Goal: Task Accomplishment & Management: Manage account settings

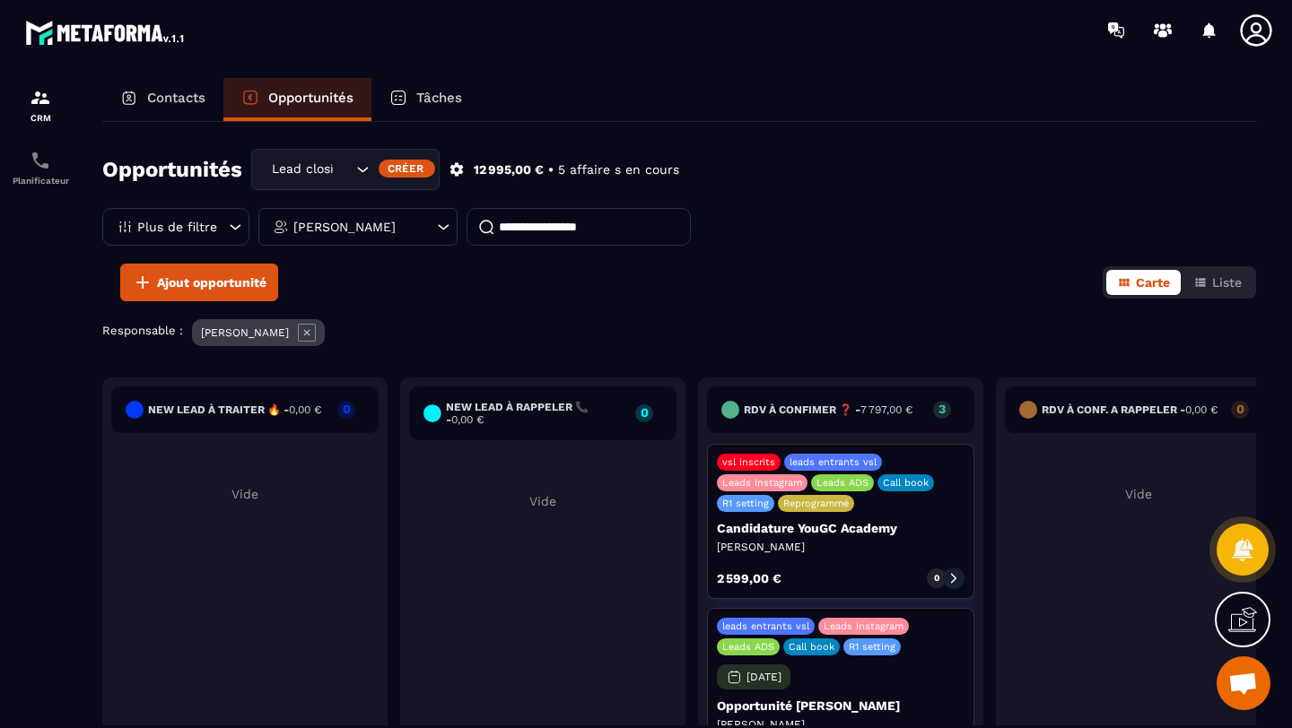
scroll to position [79, 0]
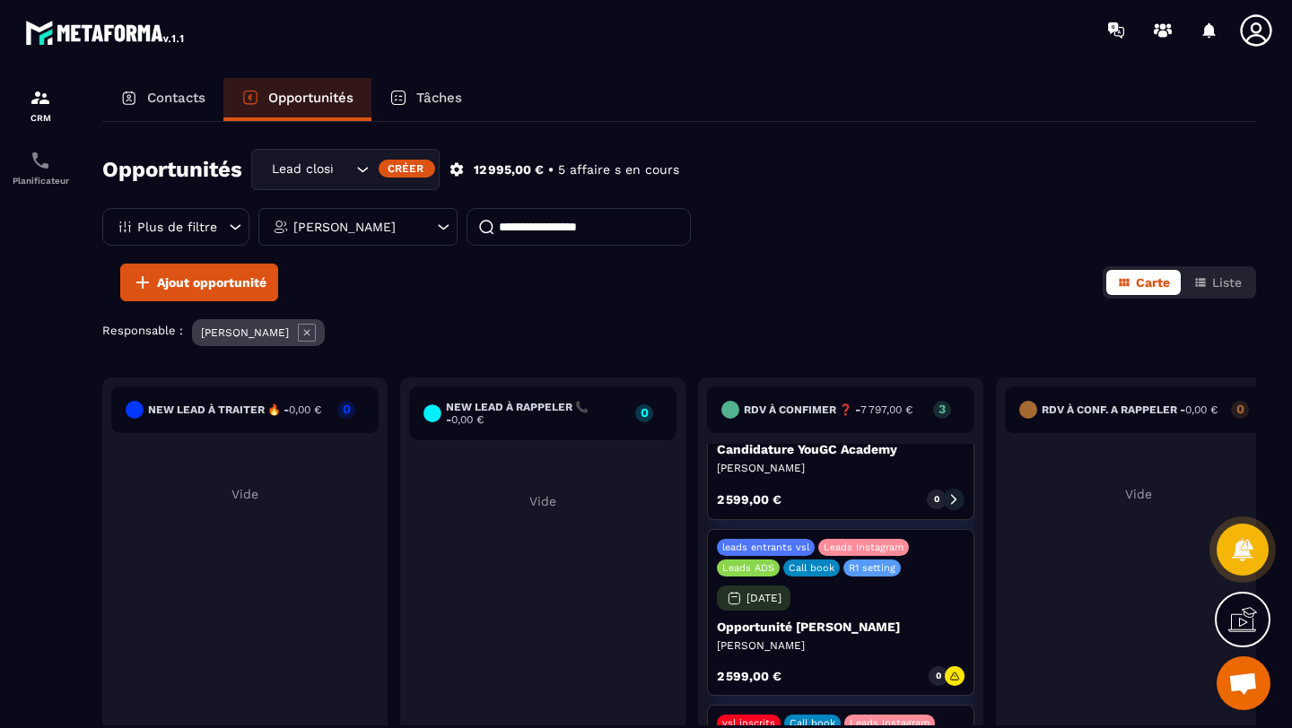
click at [952, 724] on div "vsl inscrits Call book Leads Instagram" at bounding box center [841, 723] width 248 height 17
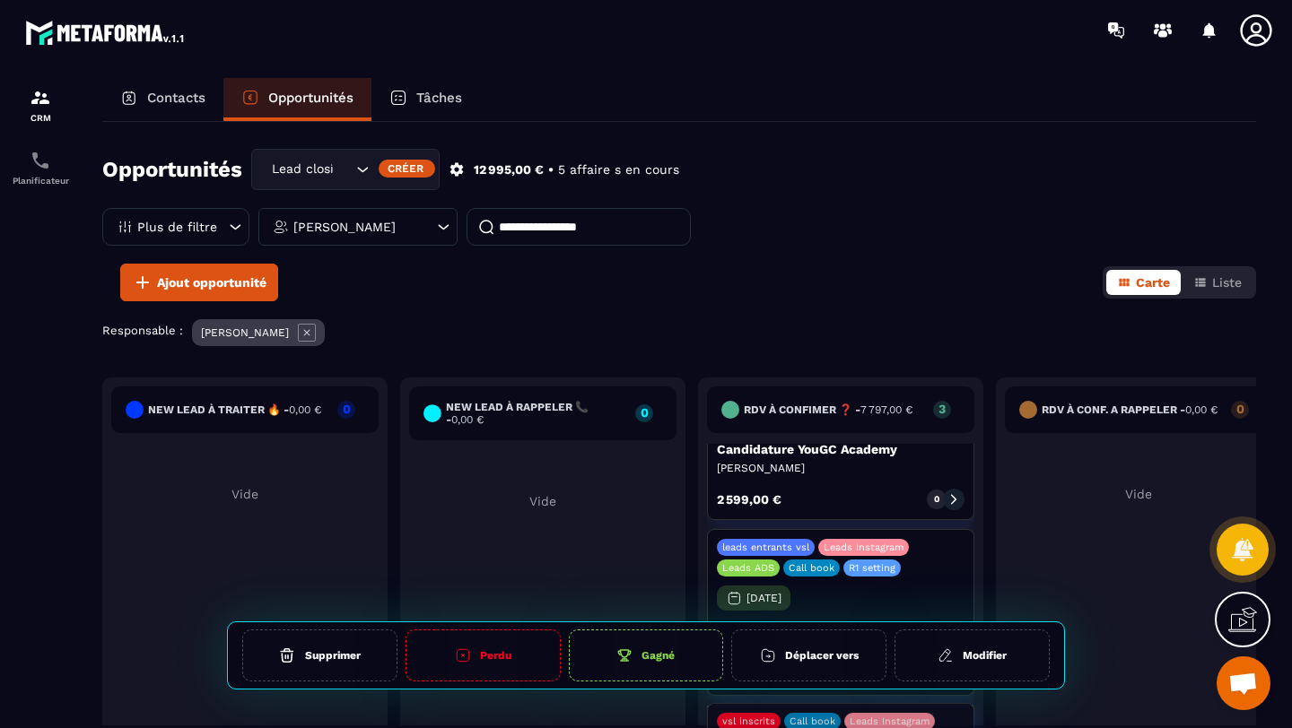
click at [952, 722] on div "vsl inscrits Call book Leads Instagram" at bounding box center [841, 723] width 248 height 17
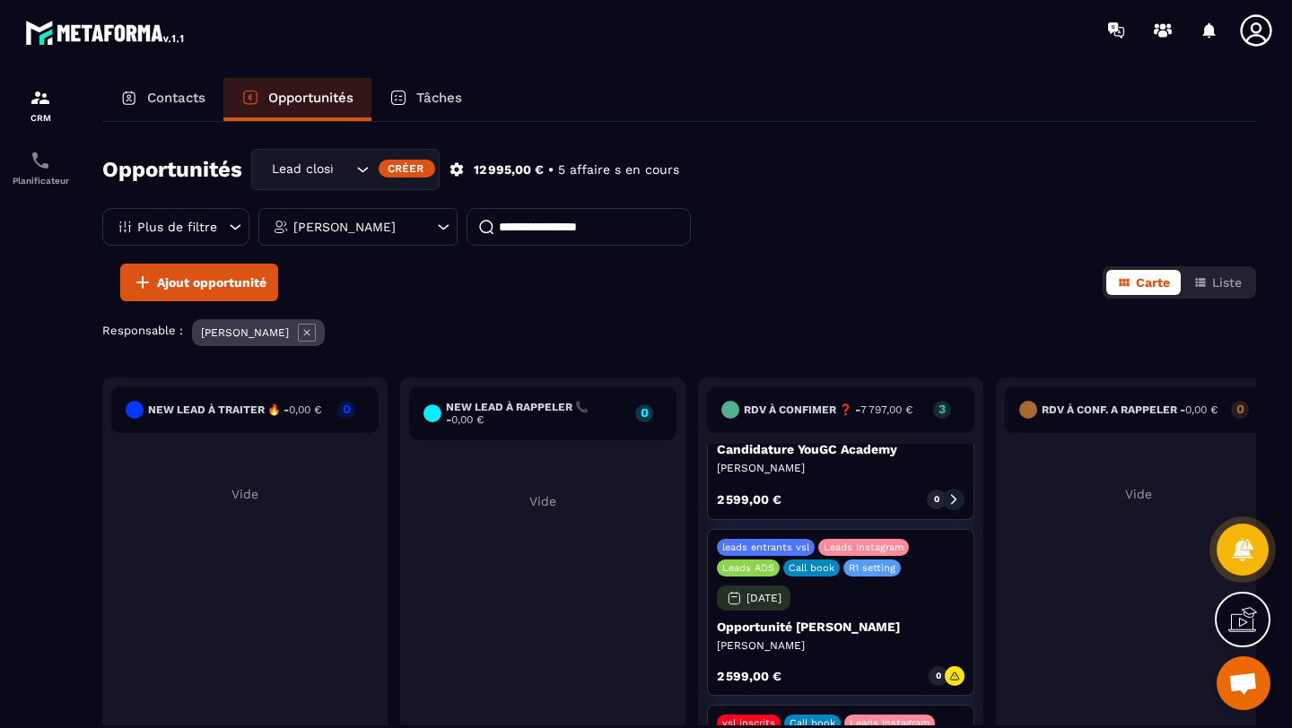
click at [961, 728] on div "Contacts Opportunités Tâches Opportunités Lead closing Créer 12 995,00 € • 5 af…" at bounding box center [678, 420] width 1189 height 684
click at [956, 720] on div "vsl inscrits Call book Leads Instagram" at bounding box center [841, 723] width 248 height 17
click at [901, 719] on p "Leads Instagram" at bounding box center [890, 724] width 80 height 12
click at [947, 409] on p "3" at bounding box center [942, 409] width 18 height 13
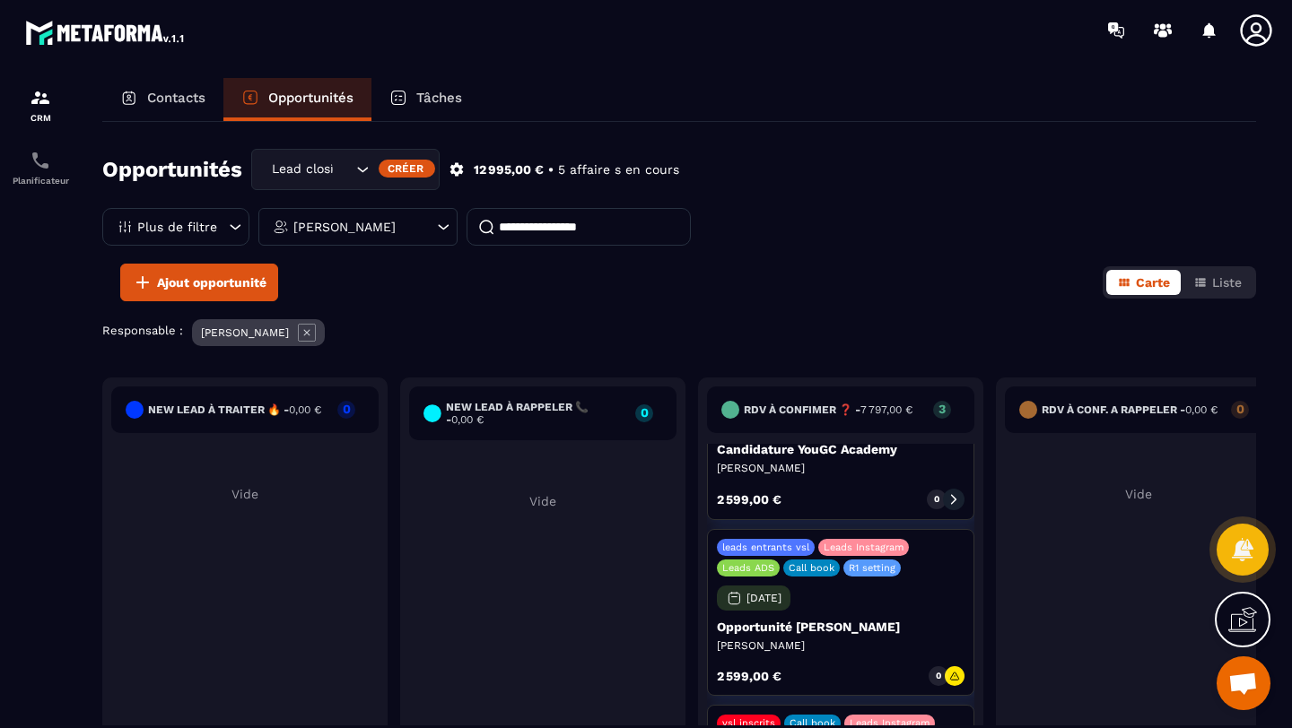
click at [937, 412] on p "3" at bounding box center [942, 409] width 18 height 13
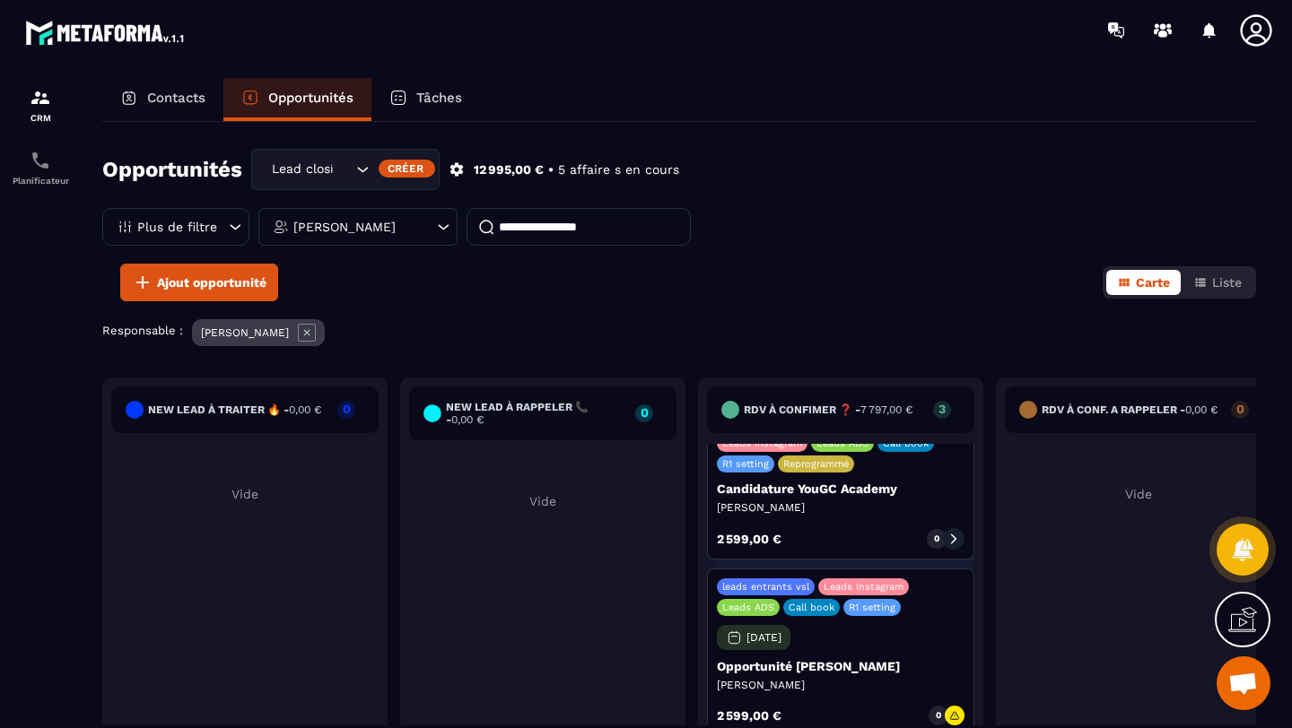
scroll to position [72, 0]
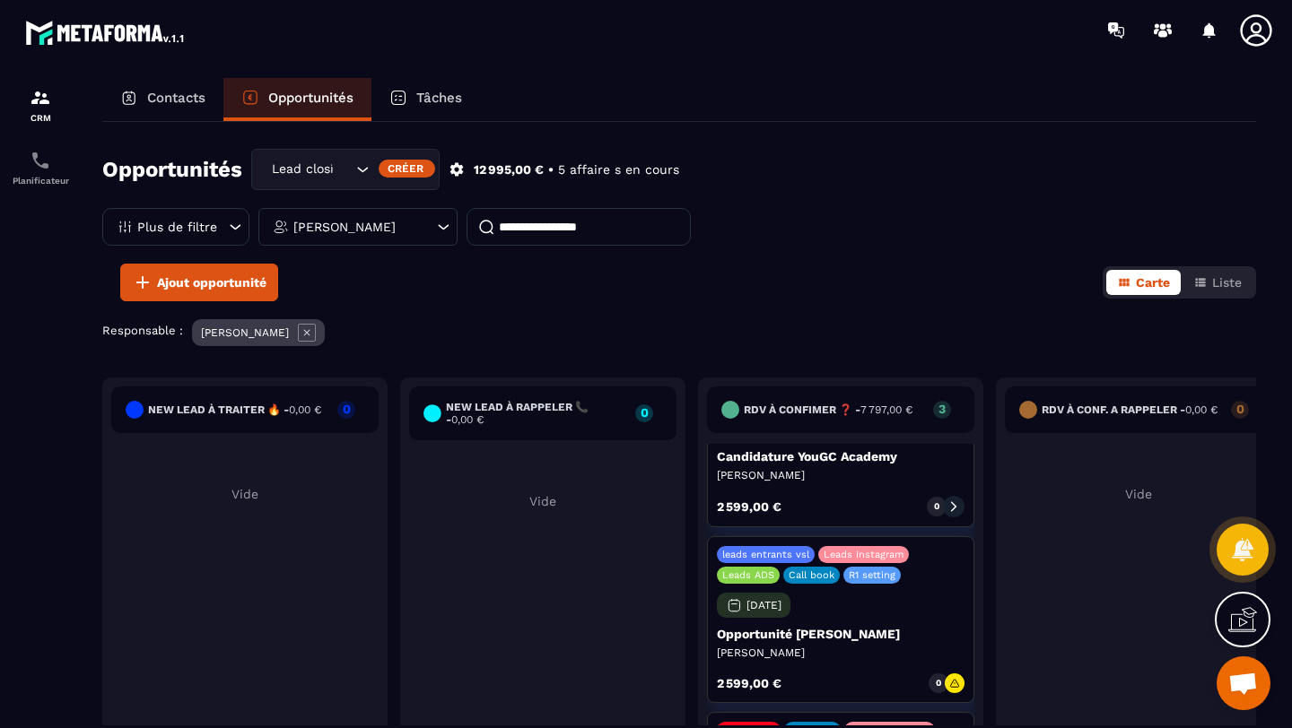
click at [853, 667] on div "New lead à traiter 🔥 - 0,00 € 0 Vide New lead à RAPPELER 📞 - 0,00 € 0 Vide RDV …" at bounding box center [679, 610] width 1154 height 464
click at [922, 585] on div "leads entrants vsl Leads Instagram Leads ADS Call book R1 setting [DATE] Opport…" at bounding box center [840, 619] width 267 height 167
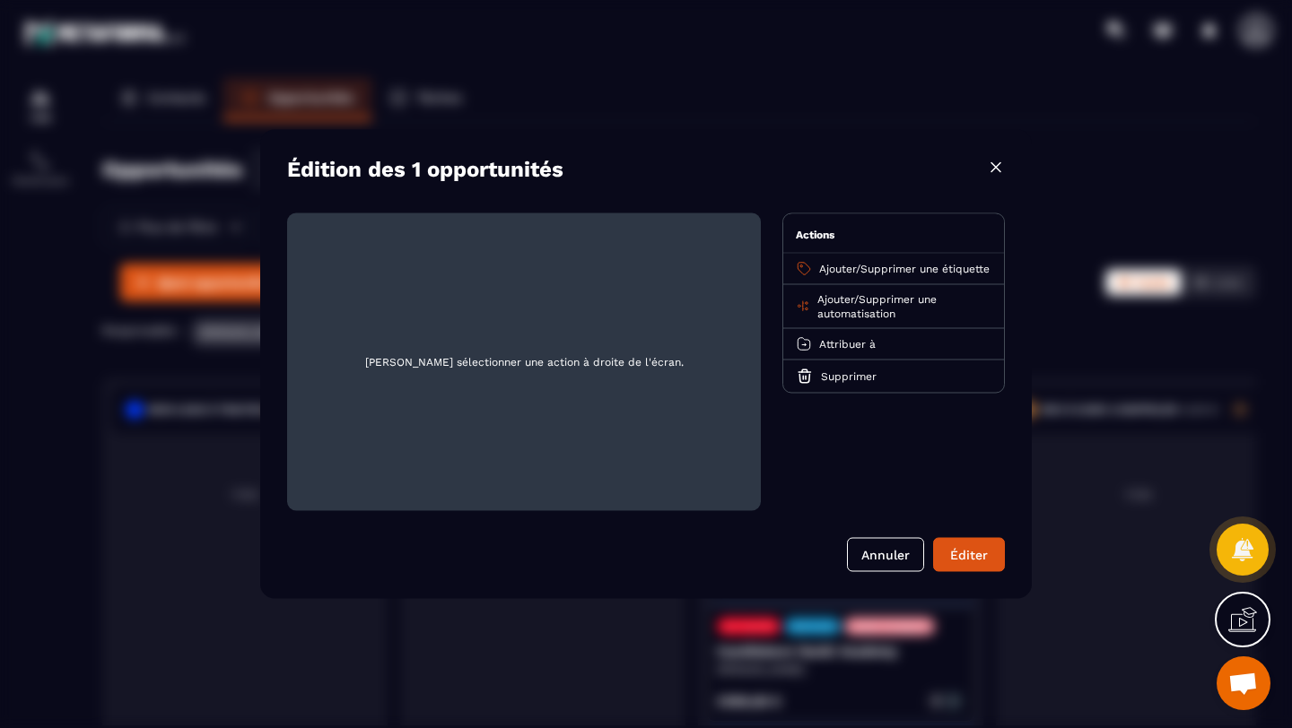
click at [995, 174] on img "Modal window" at bounding box center [996, 168] width 18 height 18
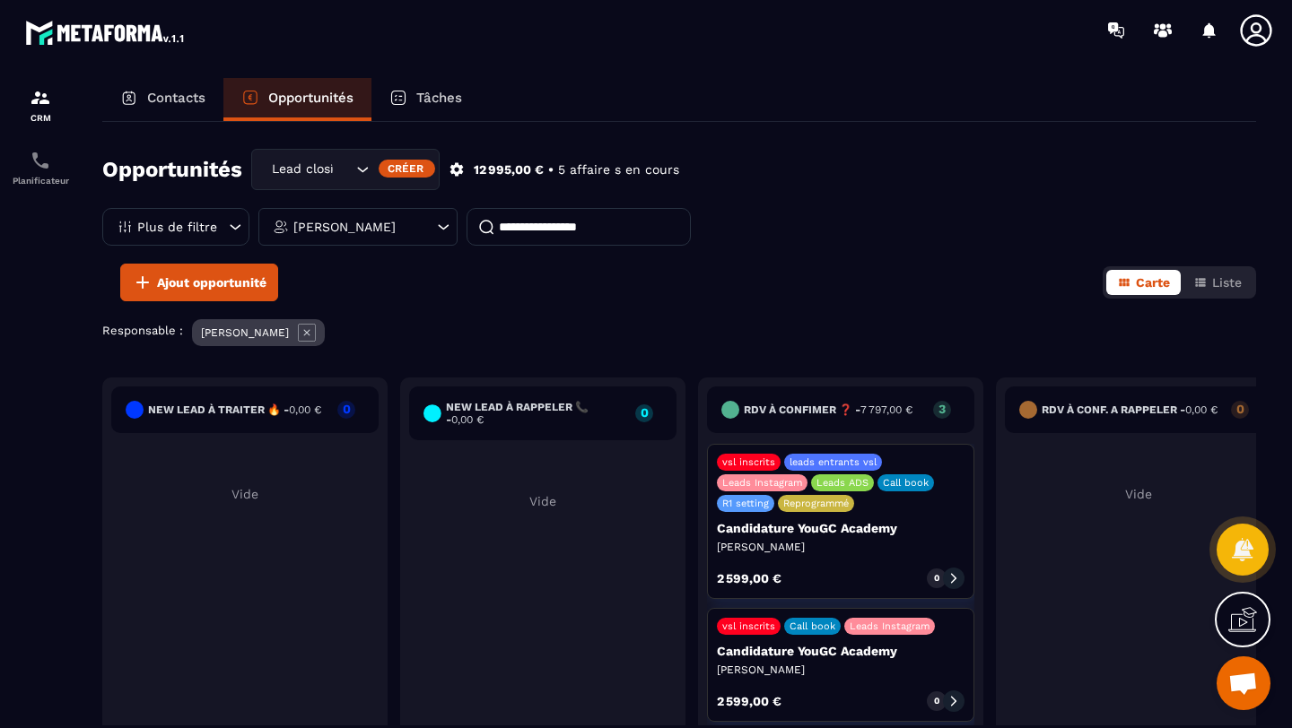
click at [940, 697] on div "0" at bounding box center [937, 702] width 20 height 20
